Goal: Obtain resource: Download file/media

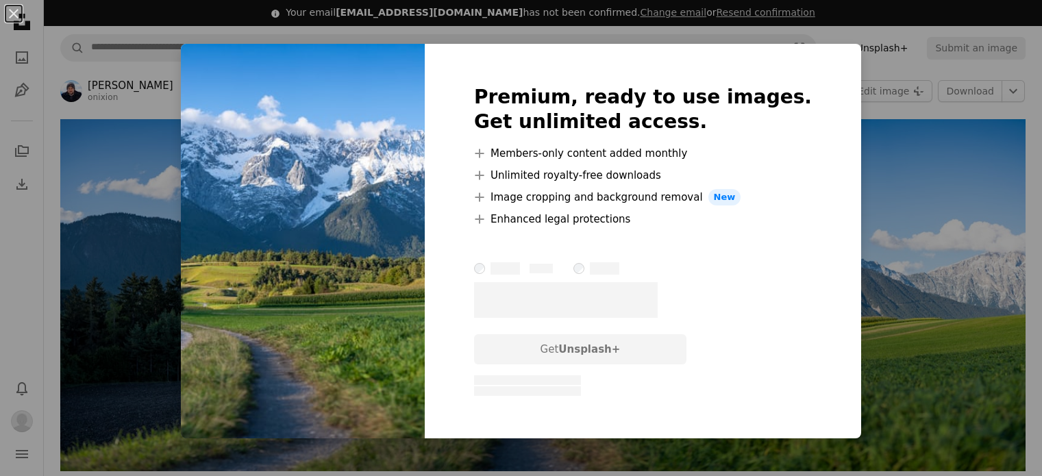
scroll to position [27, 0]
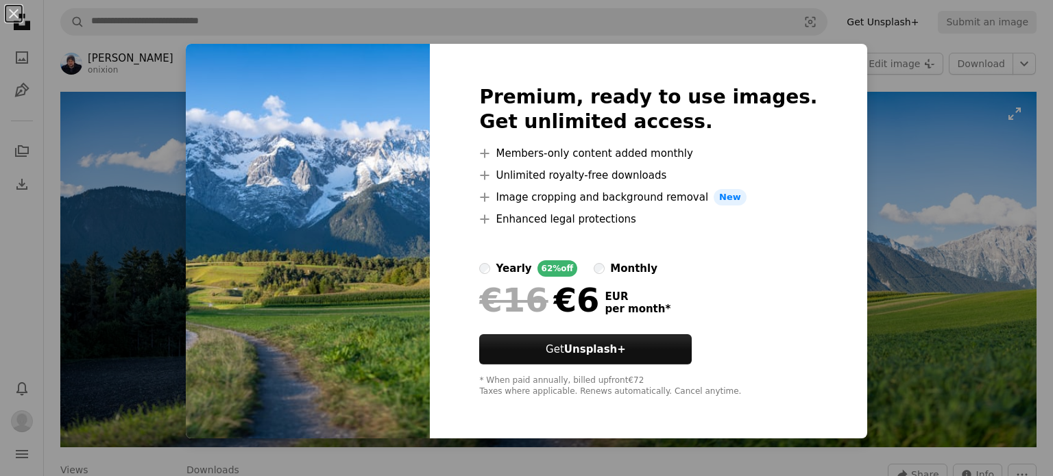
click at [947, 201] on div "An X shape Premium, ready to use images. Get unlimited access. A plus sign Memb…" at bounding box center [526, 238] width 1053 height 476
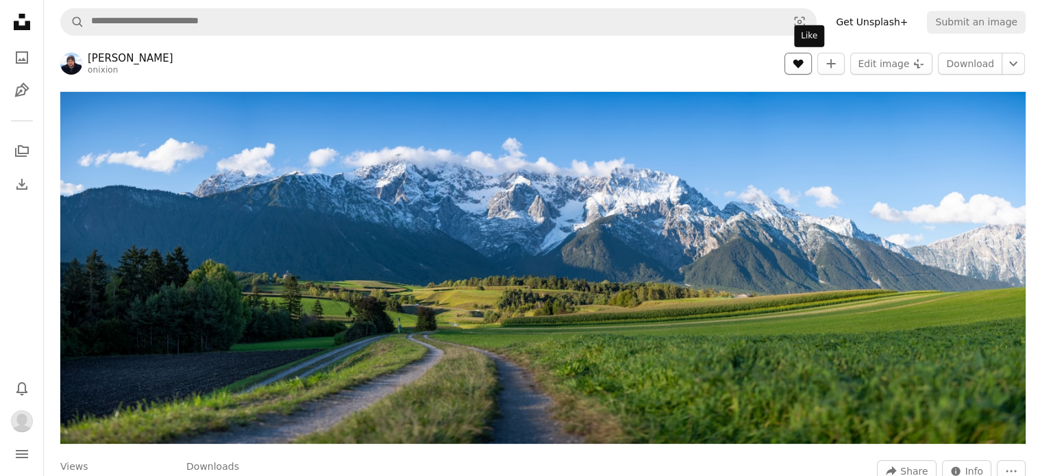
click at [804, 66] on icon "A heart" at bounding box center [798, 63] width 11 height 11
click at [837, 59] on icon "A plus sign" at bounding box center [831, 63] width 11 height 11
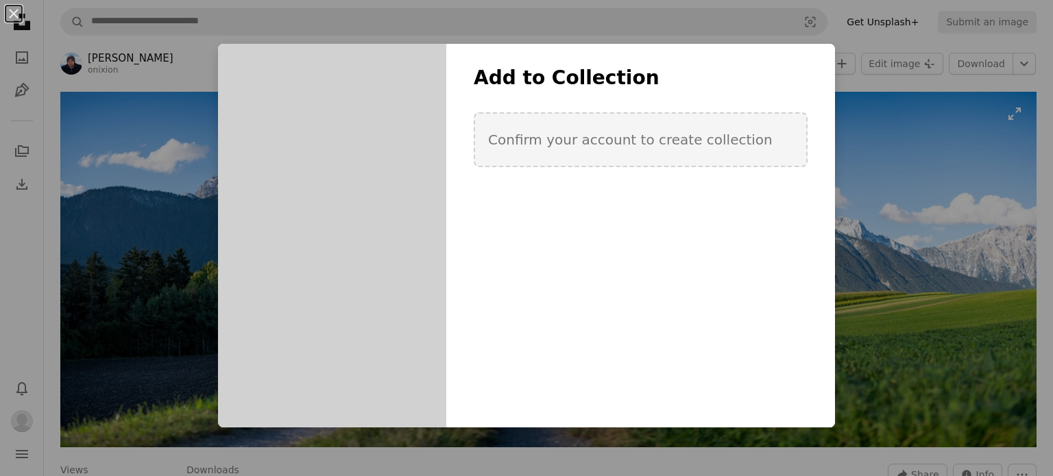
click at [942, 183] on div "An X shape Add to Collection Confirm your account to create collection Create n…" at bounding box center [526, 238] width 1053 height 476
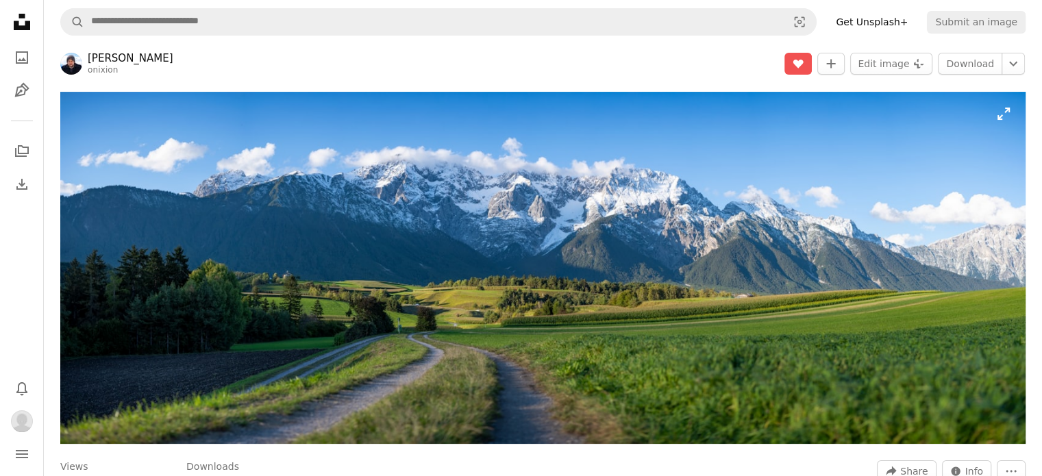
click at [210, 166] on img "Zoom in on this image" at bounding box center [543, 268] width 966 height 352
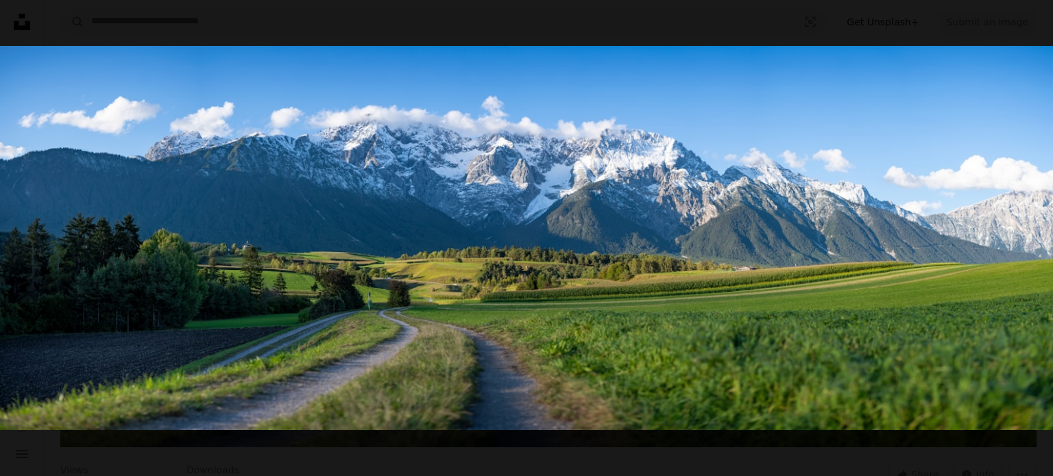
drag, startPoint x: 525, startPoint y: 195, endPoint x: 942, endPoint y: 309, distance: 432.8
click at [942, 309] on img "Zoom out on this image" at bounding box center [526, 238] width 1054 height 384
